Goal: Task Accomplishment & Management: Use online tool/utility

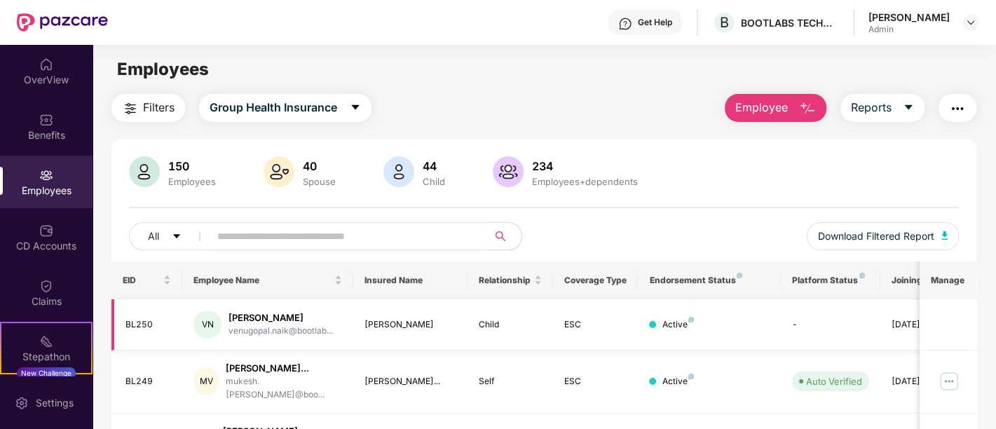
scroll to position [477, 0]
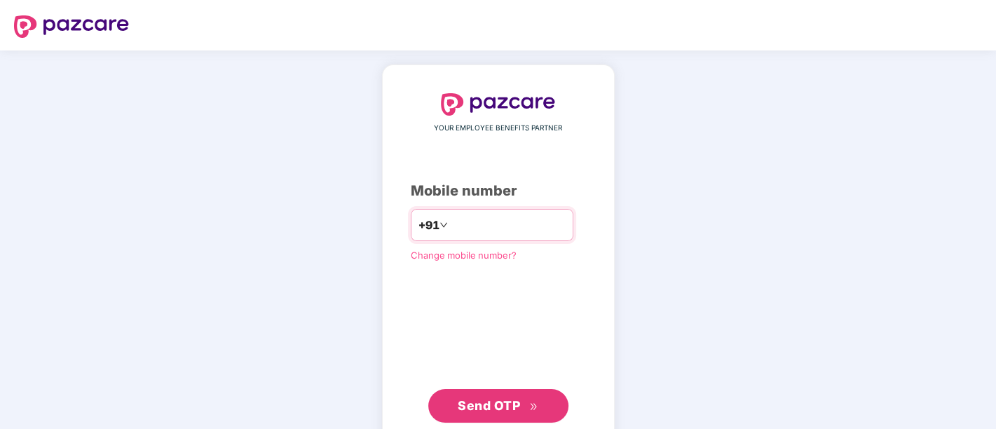
click at [497, 219] on input "number" at bounding box center [508, 225] width 115 height 22
type input "**********"
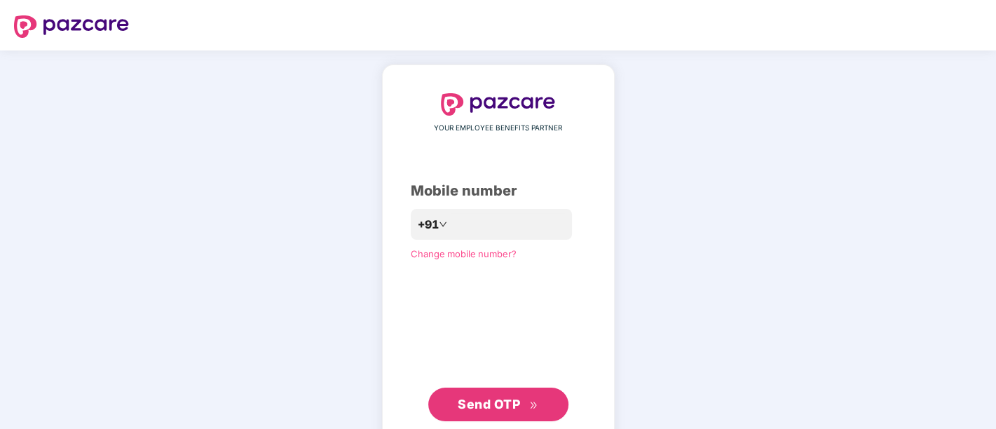
click at [488, 396] on span "Send OTP" at bounding box center [498, 405] width 81 height 20
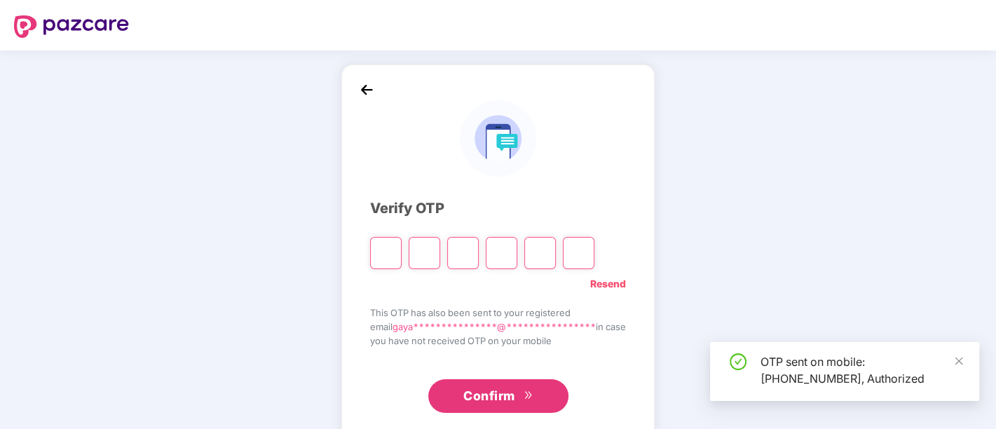
scroll to position [27, 0]
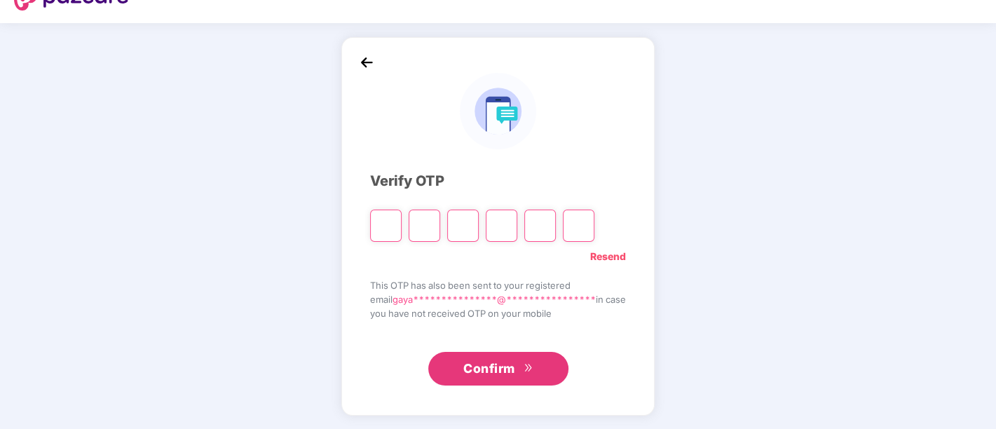
type input "*"
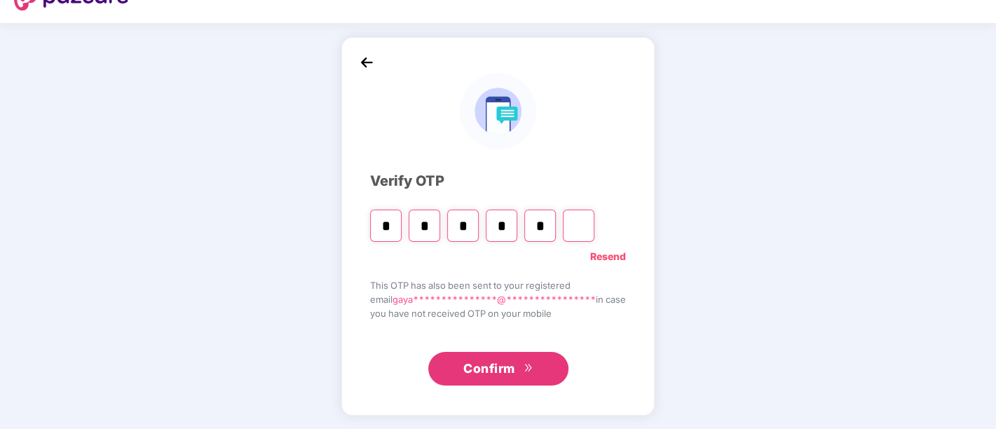
type input "*"
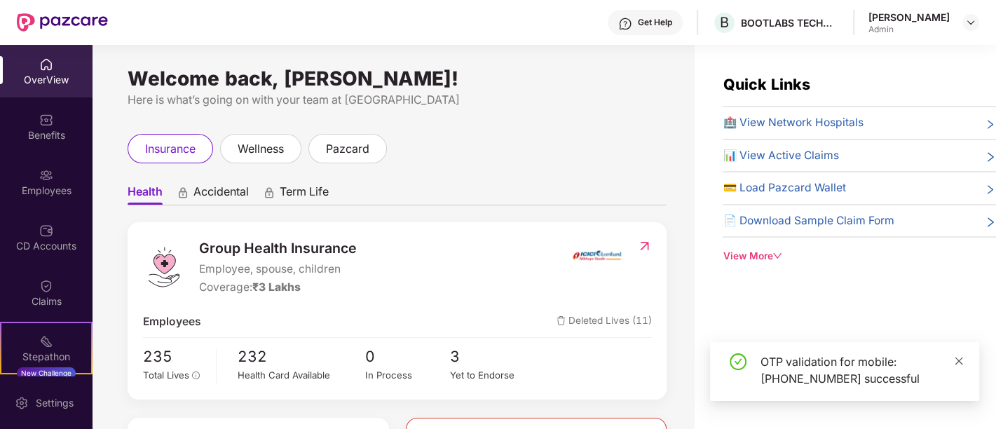
click at [957, 357] on icon "close" at bounding box center [959, 361] width 10 height 10
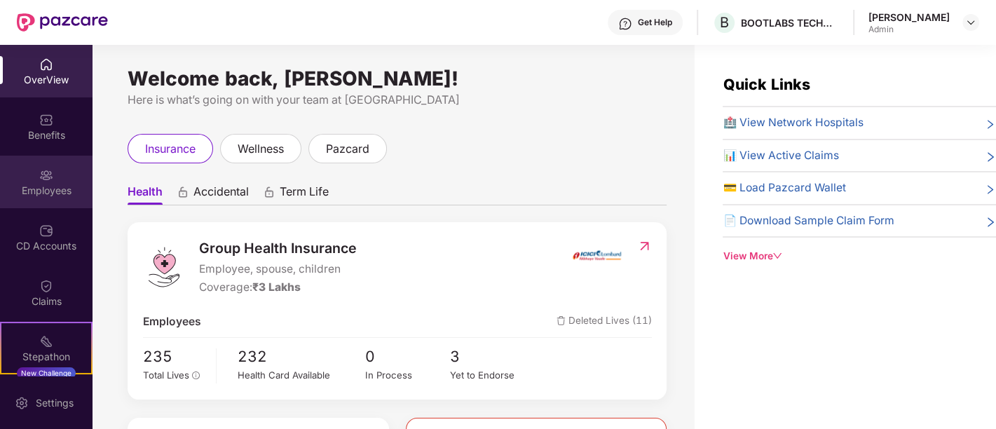
click at [28, 184] on div "Employees" at bounding box center [46, 191] width 93 height 14
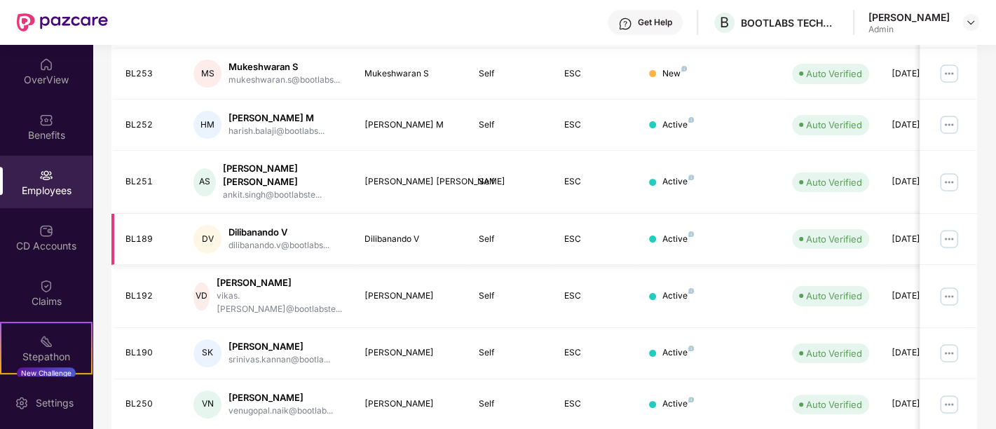
scroll to position [429, 0]
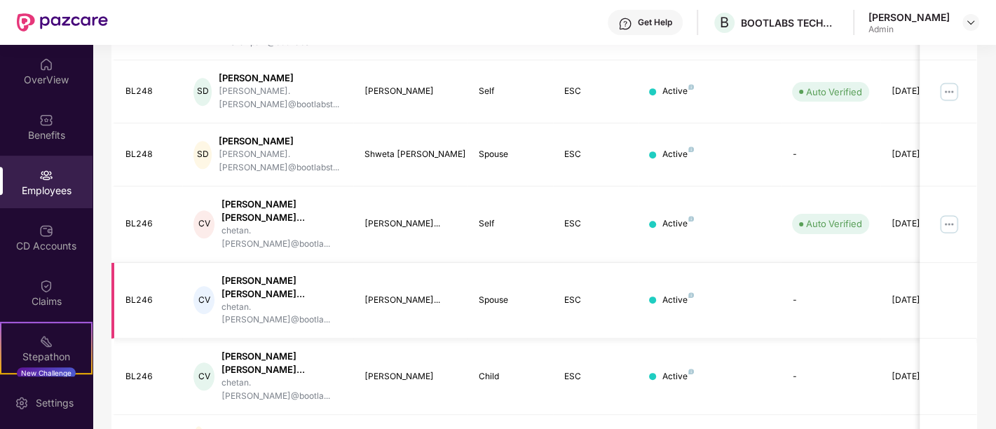
scroll to position [477, 0]
